Goal: Navigation & Orientation: Find specific page/section

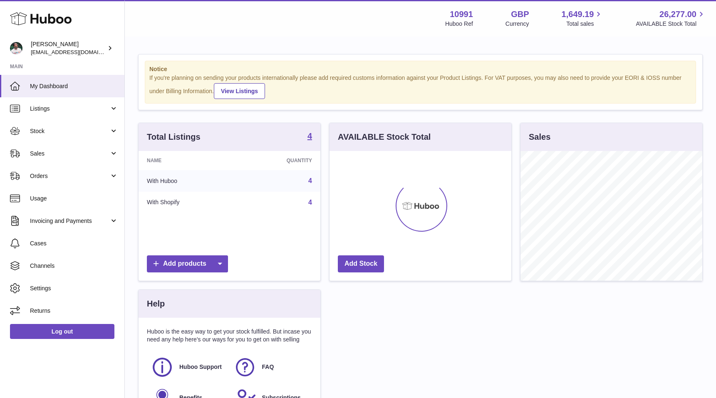
scroll to position [130, 182]
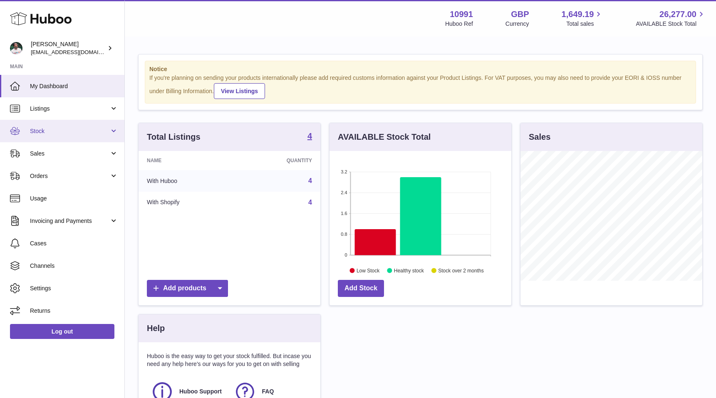
click at [62, 128] on span "Stock" at bounding box center [69, 131] width 79 height 8
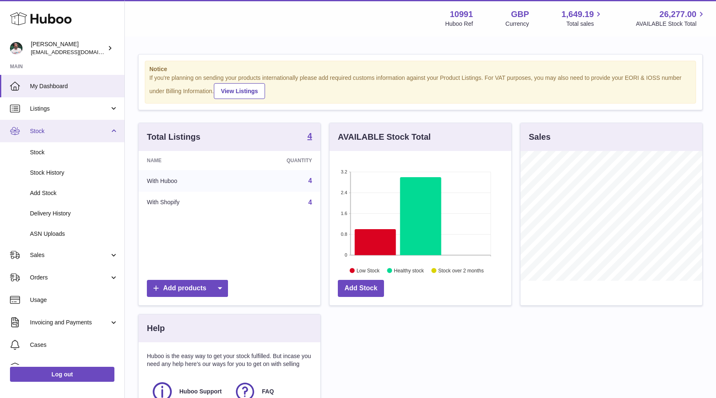
click at [73, 130] on span "Stock" at bounding box center [69, 131] width 79 height 8
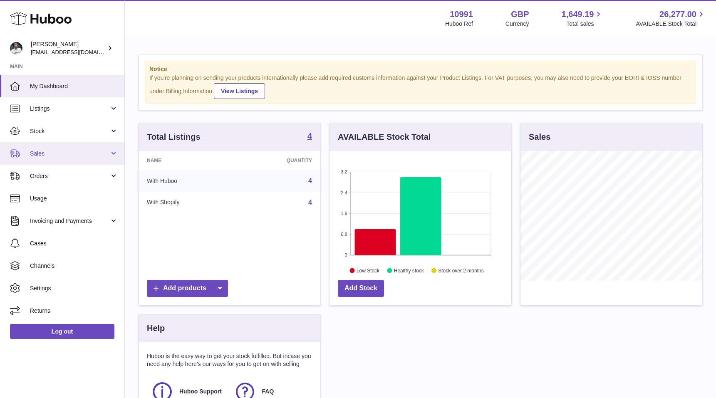
click at [69, 142] on link "Sales" at bounding box center [62, 153] width 124 height 22
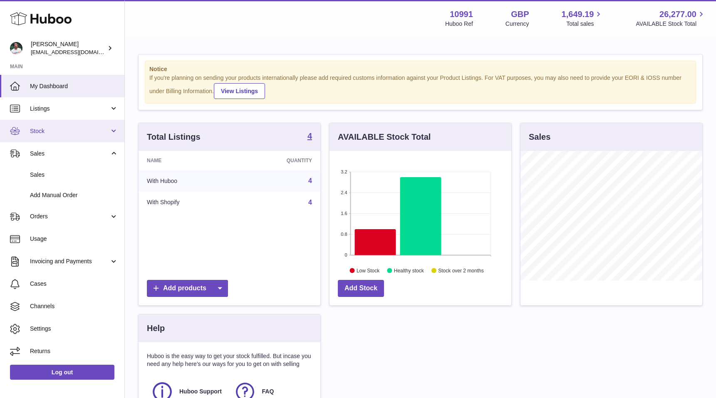
click at [78, 130] on span "Stock" at bounding box center [69, 131] width 79 height 8
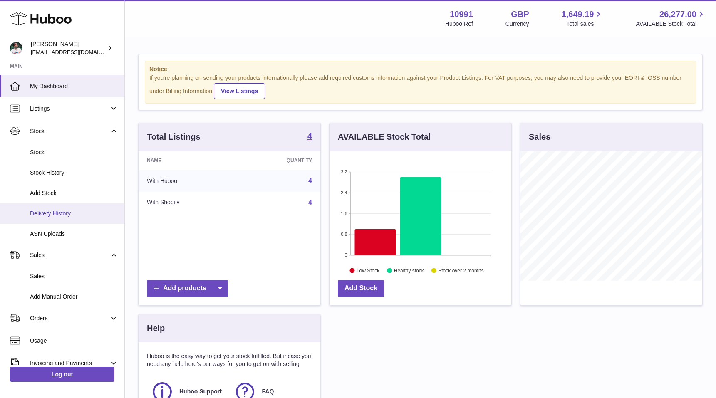
click at [78, 216] on span "Delivery History" at bounding box center [74, 214] width 88 height 8
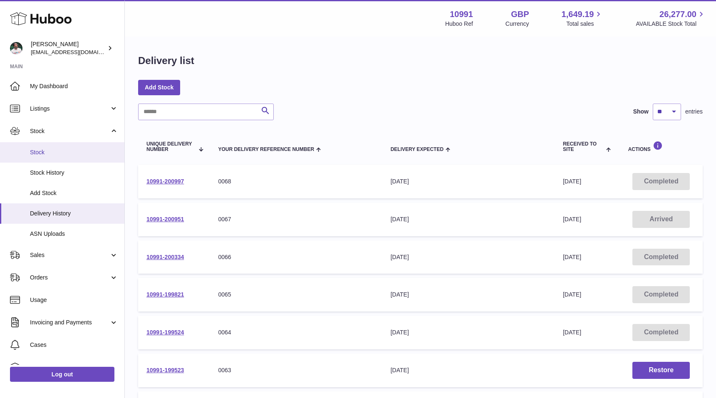
click at [65, 151] on span "Stock" at bounding box center [74, 152] width 88 height 8
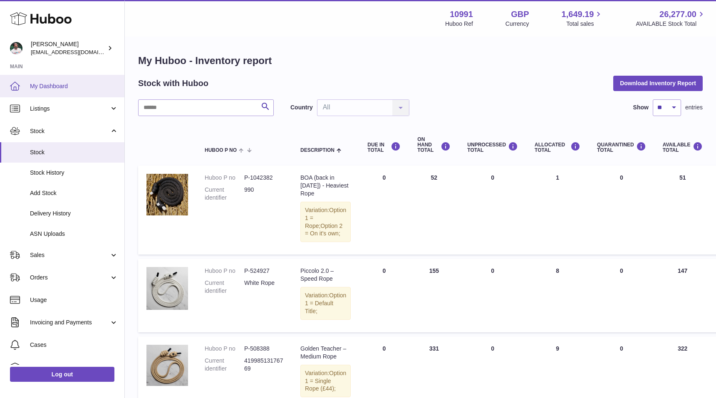
click at [59, 92] on link "My Dashboard" at bounding box center [62, 86] width 124 height 22
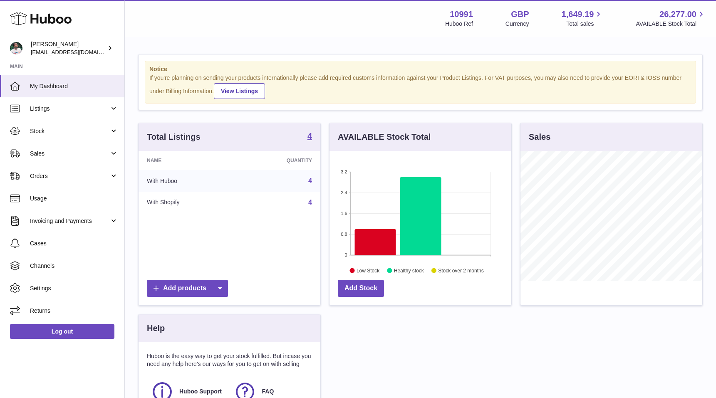
scroll to position [130, 182]
click at [64, 126] on link "Stock" at bounding box center [62, 131] width 124 height 22
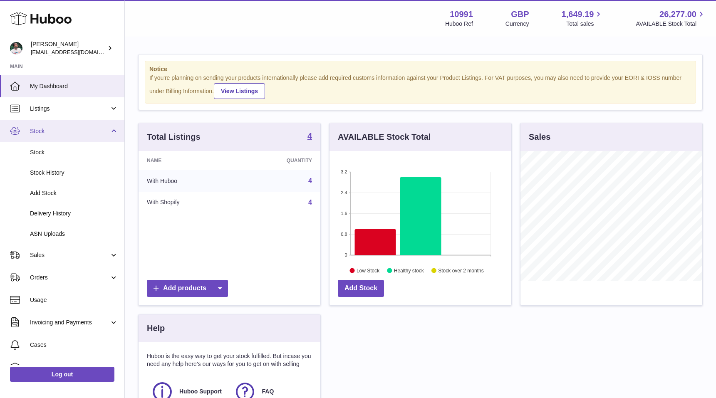
click at [64, 129] on span "Stock" at bounding box center [69, 131] width 79 height 8
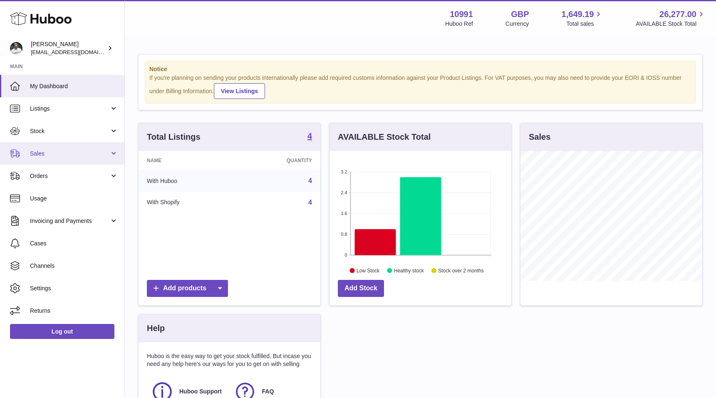
click at [64, 153] on span "Sales" at bounding box center [69, 154] width 79 height 8
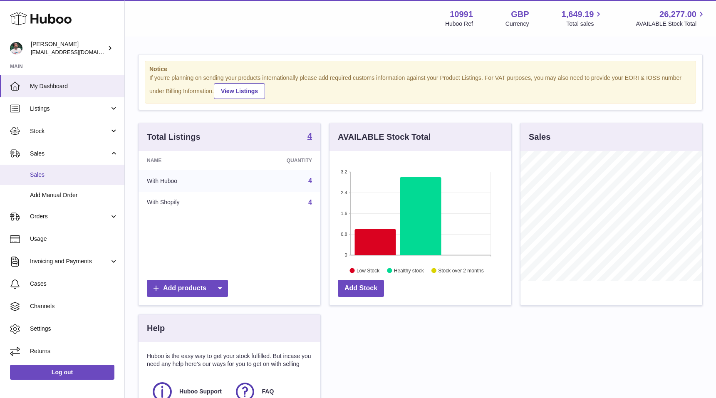
click at [58, 174] on span "Sales" at bounding box center [74, 175] width 88 height 8
